Goal: Task Accomplishment & Management: Manage account settings

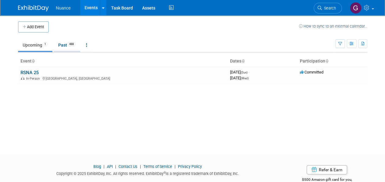
click at [63, 44] on link "Past 488" at bounding box center [67, 45] width 27 height 12
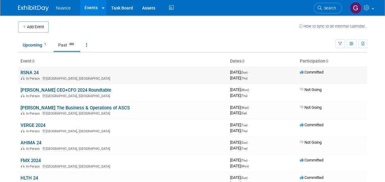
click at [35, 71] on link "RSNA 24" at bounding box center [30, 73] width 18 height 6
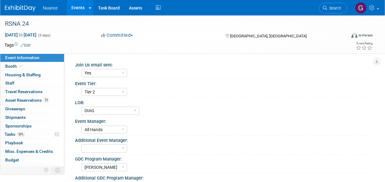
select select "Yes"
select select "Tier 2"
select select "DIAG"
select select "All Hands"
select select "Andrea Smith"
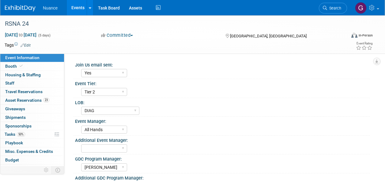
select select "Larissa Falzone"
select select "Custom rental"
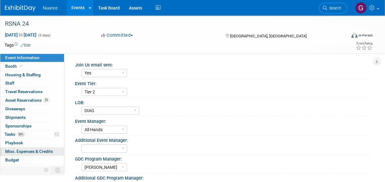
scroll to position [22, 0]
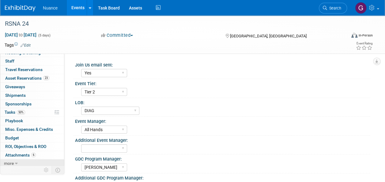
click at [12, 163] on span "more" at bounding box center [9, 163] width 10 height 5
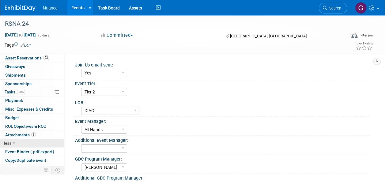
scroll to position [64, 0]
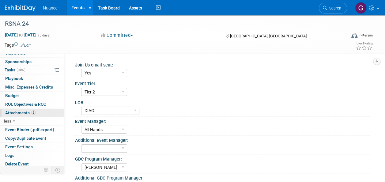
click at [18, 110] on span "Attachments 6" at bounding box center [20, 112] width 31 height 5
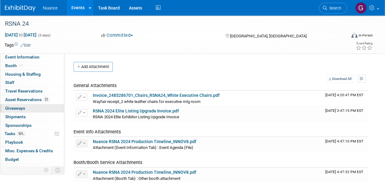
scroll to position [0, 0]
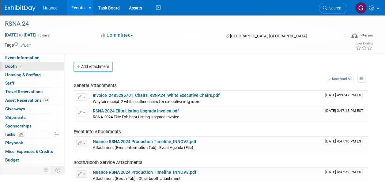
click at [11, 64] on span "Booth" at bounding box center [14, 66] width 19 height 5
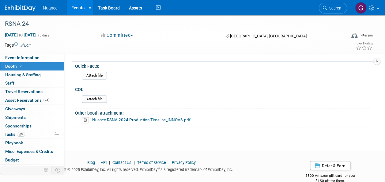
scroll to position [453, 0]
